Goal: Information Seeking & Learning: Learn about a topic

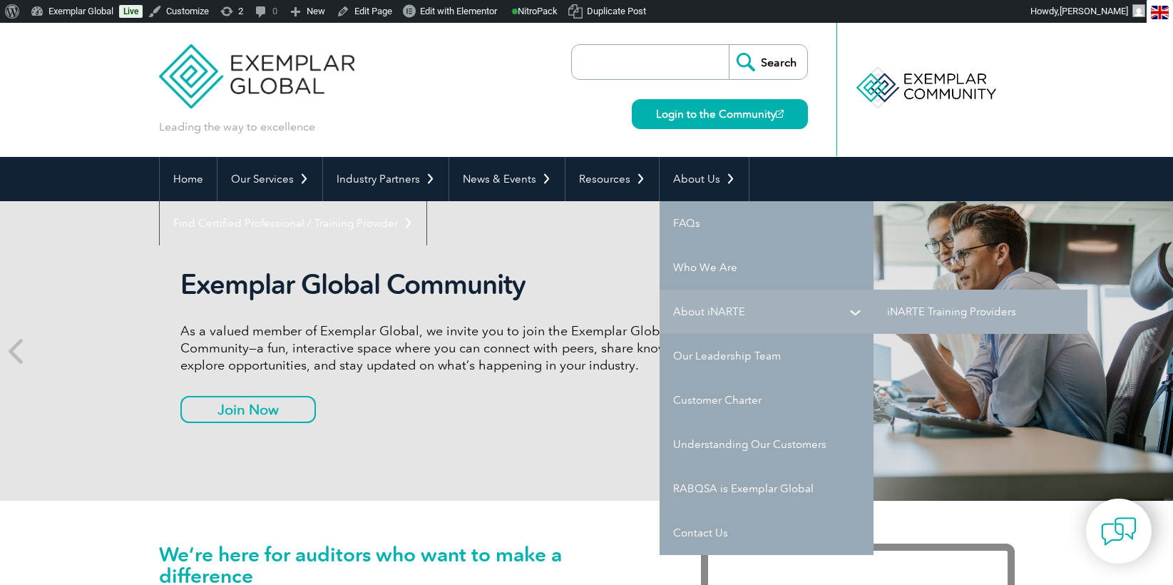
click at [680, 310] on link "About iNARTE" at bounding box center [767, 312] width 214 height 44
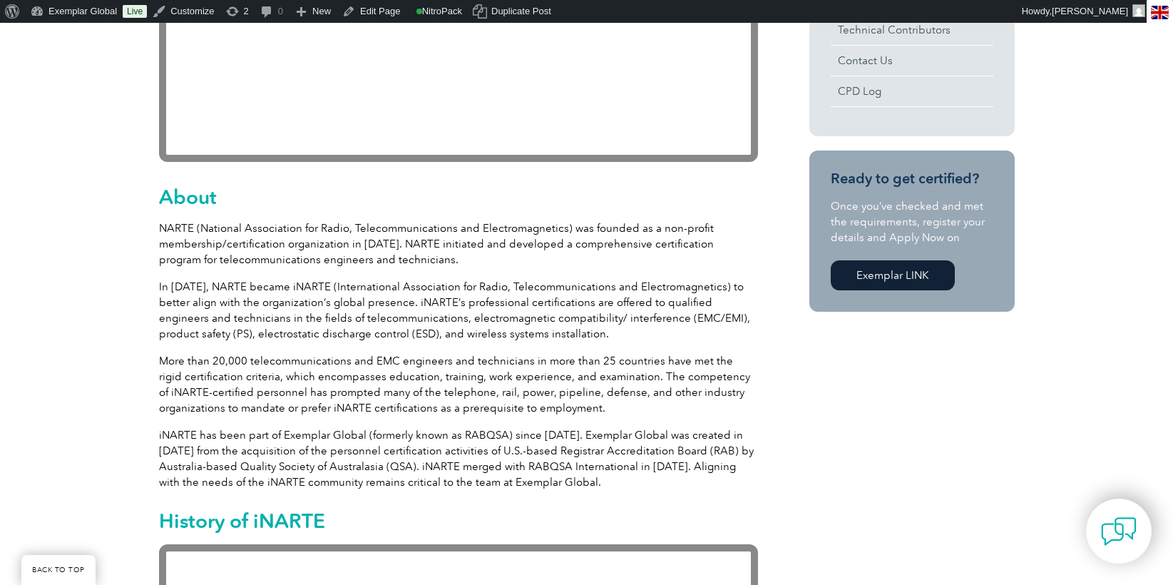
scroll to position [648, 0]
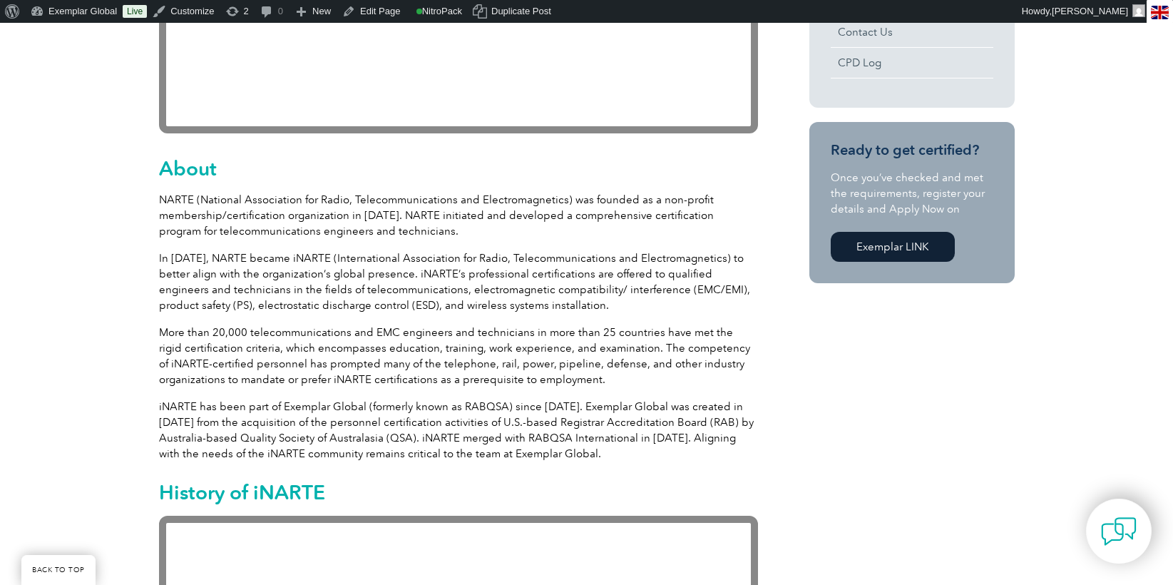
click at [620, 274] on p "In 2007, NARTE became iNARTE (International Association for Radio, Telecommunic…" at bounding box center [458, 281] width 599 height 63
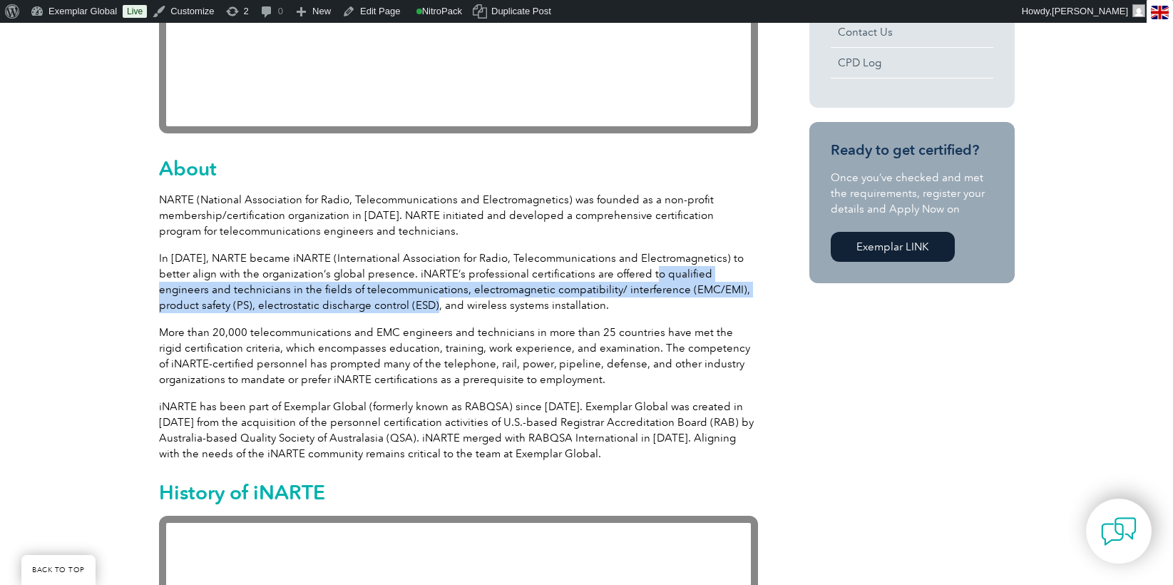
drag, startPoint x: 623, startPoint y: 274, endPoint x: 340, endPoint y: 305, distance: 284.1
click at [340, 305] on p "In 2007, NARTE became iNARTE (International Association for Radio, Telecommunic…" at bounding box center [458, 281] width 599 height 63
copy p "qualified engineers and technicians in the fields of telecommunications, electr…"
